Goal: Find specific page/section: Find specific page/section

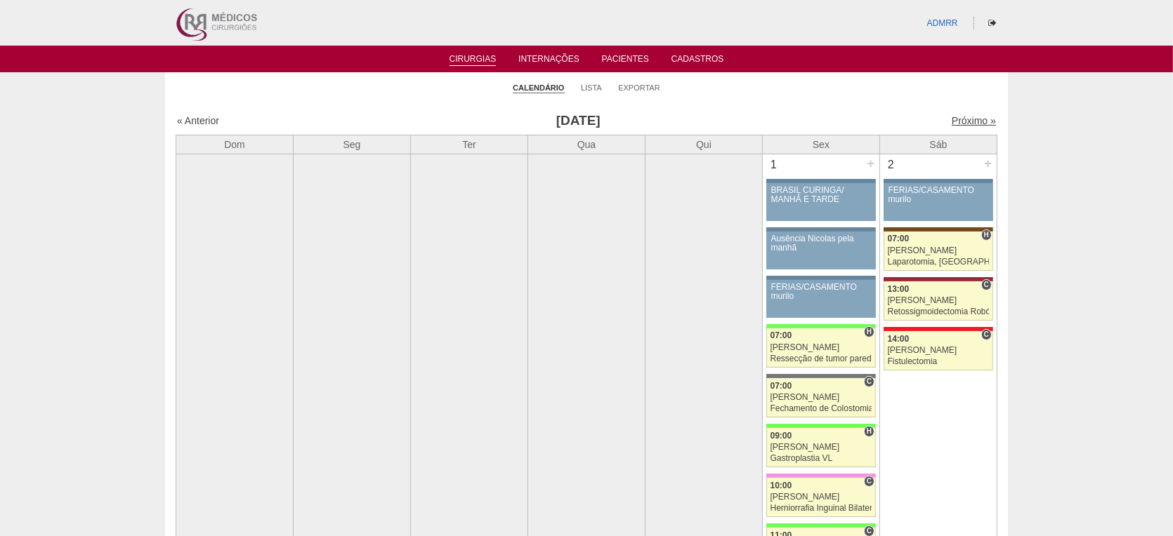
click at [956, 121] on link "Próximo »" at bounding box center [973, 120] width 44 height 11
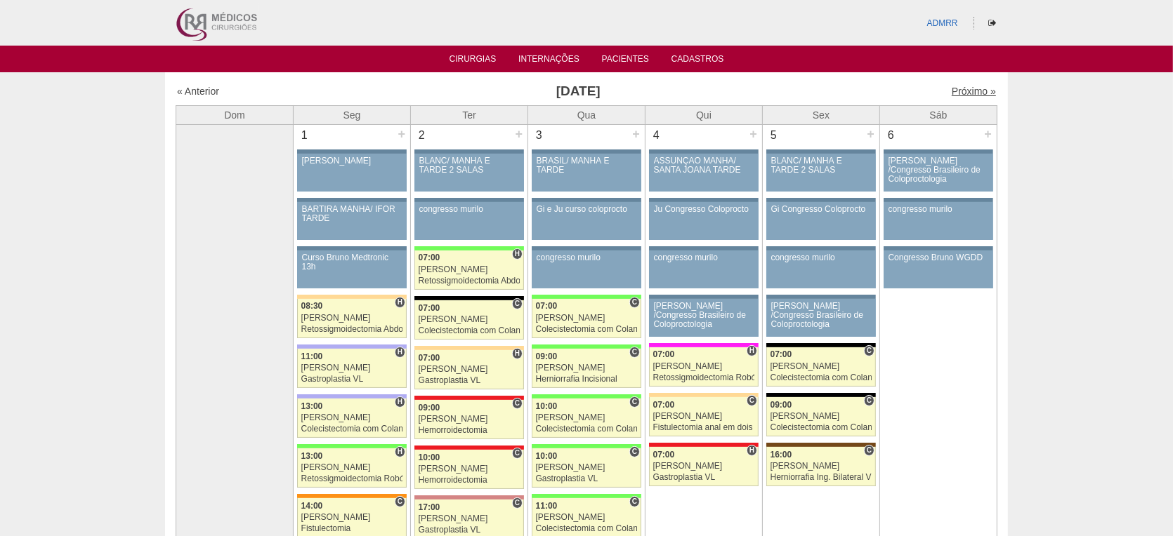
click at [956, 91] on link "Próximo »" at bounding box center [973, 91] width 44 height 11
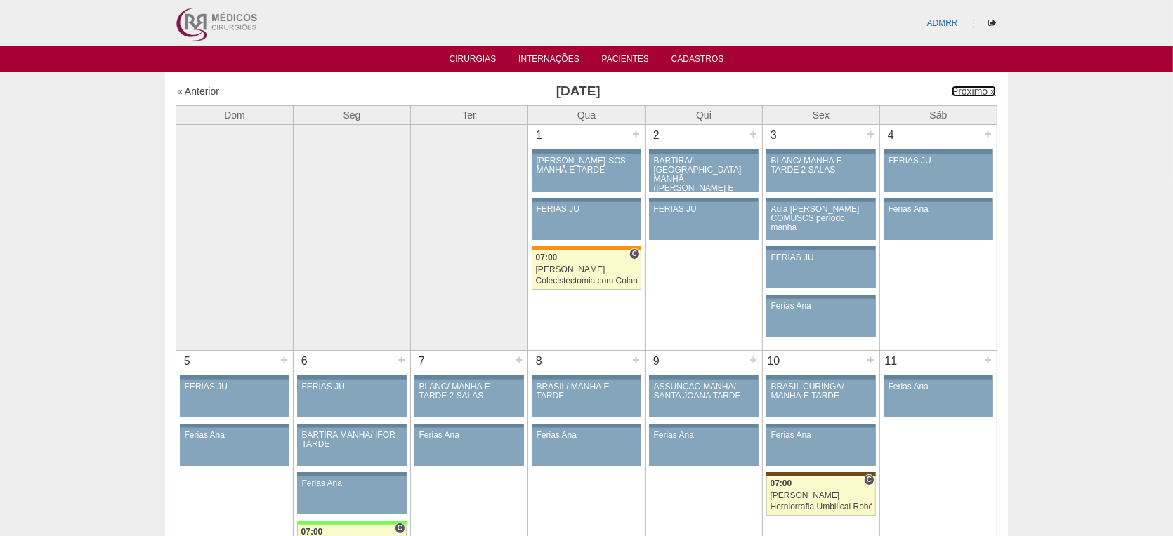
click at [961, 90] on link "Próximo »" at bounding box center [973, 91] width 44 height 11
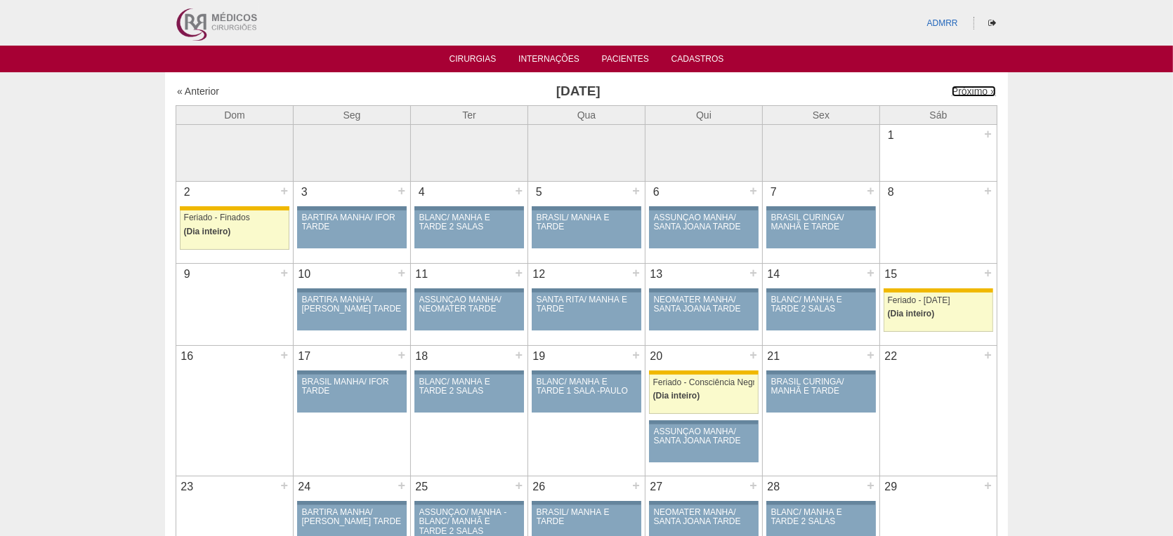
click at [961, 90] on link "Próximo »" at bounding box center [973, 91] width 44 height 11
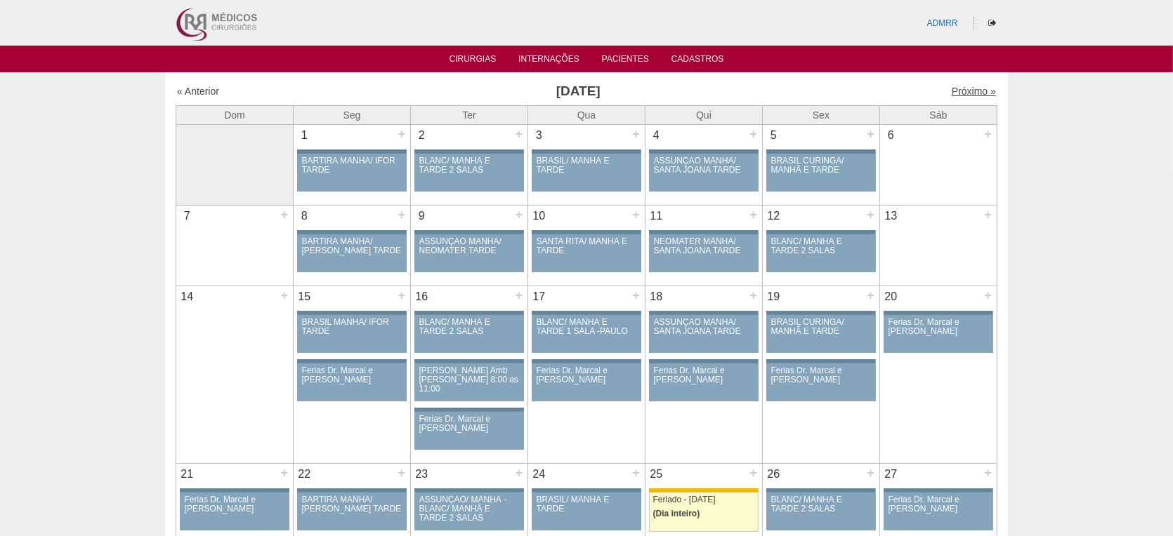
click at [957, 91] on link "Próximo »" at bounding box center [973, 91] width 44 height 11
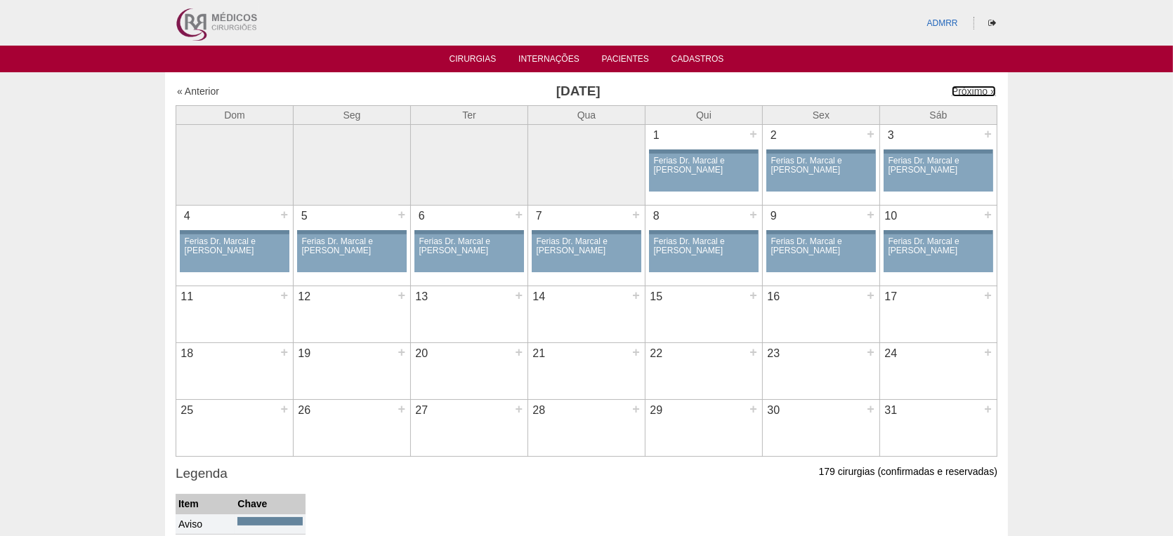
click at [957, 91] on link "Próximo »" at bounding box center [973, 91] width 44 height 11
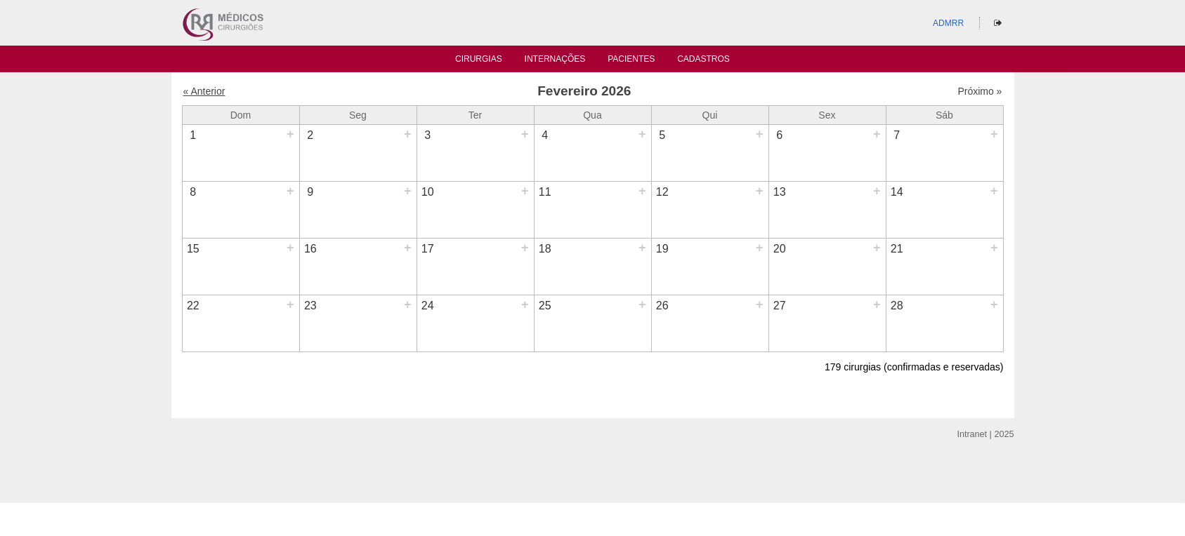
click at [206, 94] on link "« Anterior" at bounding box center [204, 91] width 42 height 11
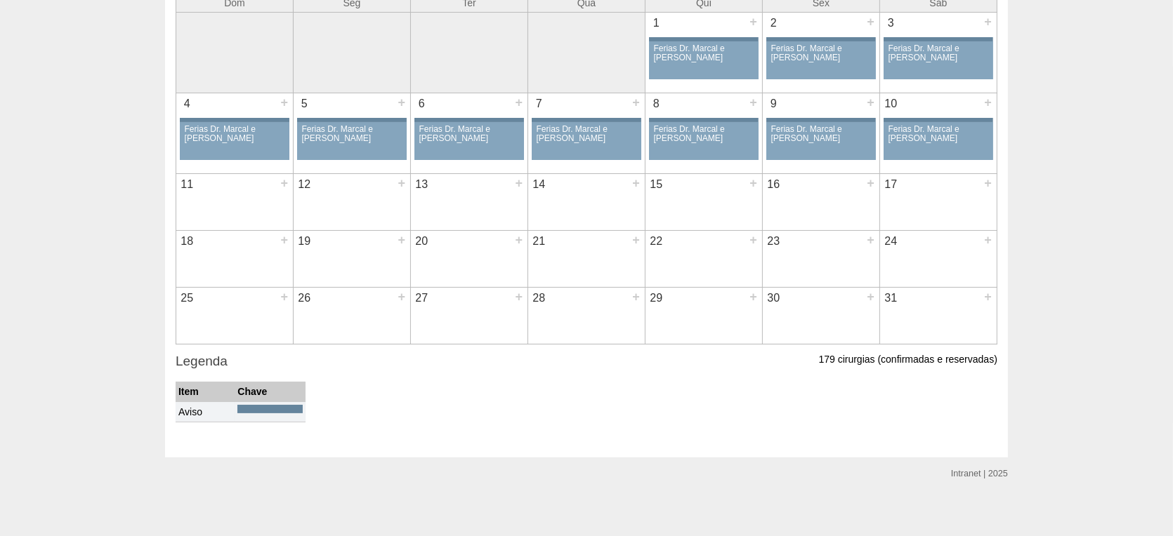
scroll to position [117, 0]
